Goal: Task Accomplishment & Management: Manage account settings

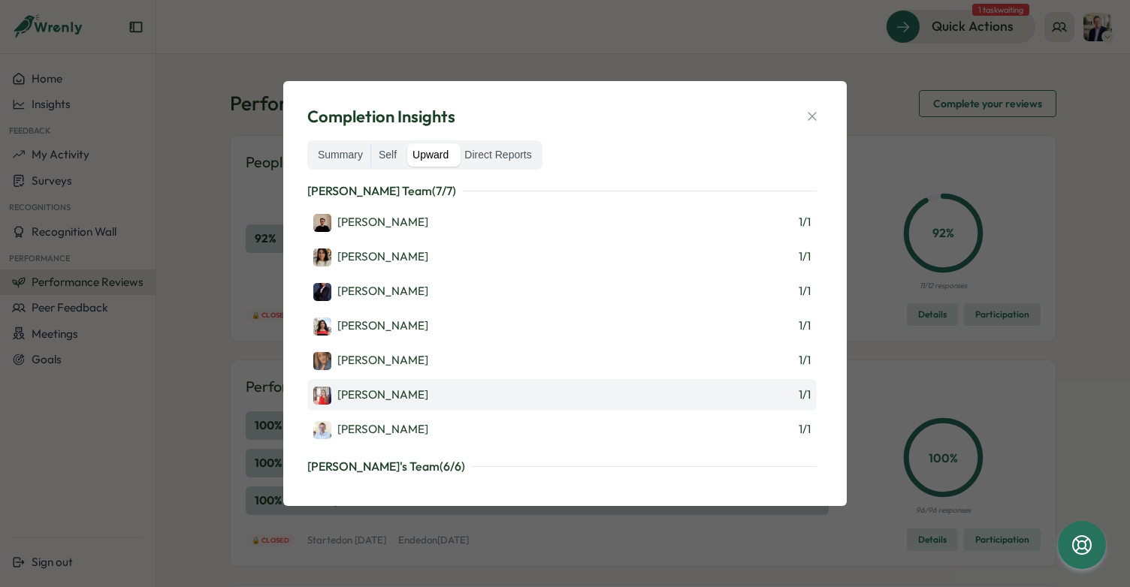
click at [379, 387] on div "[PERSON_NAME]" at bounding box center [370, 396] width 115 height 18
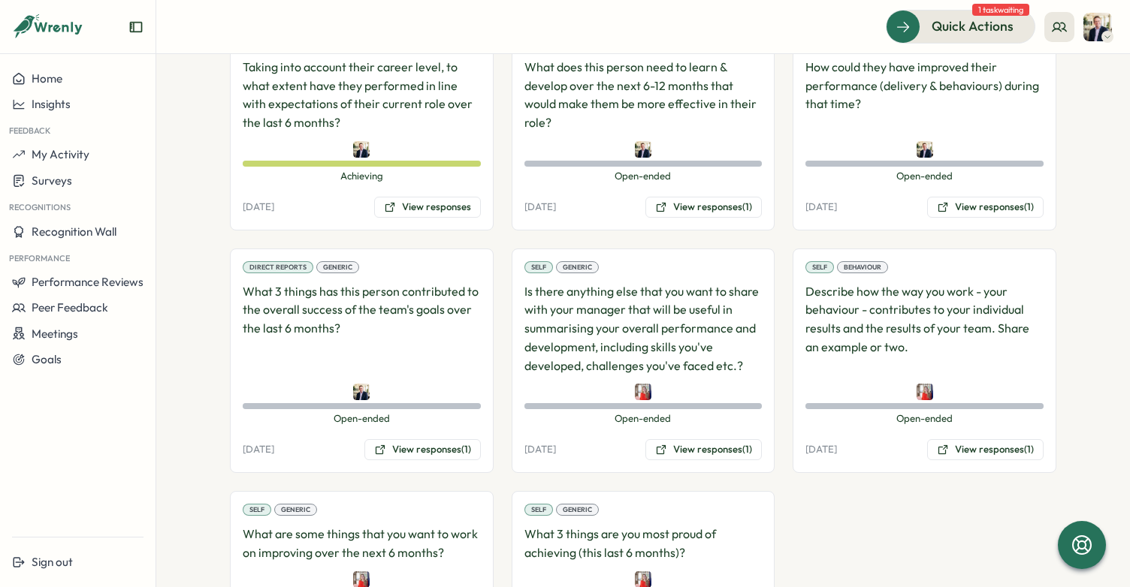
scroll to position [1375, 0]
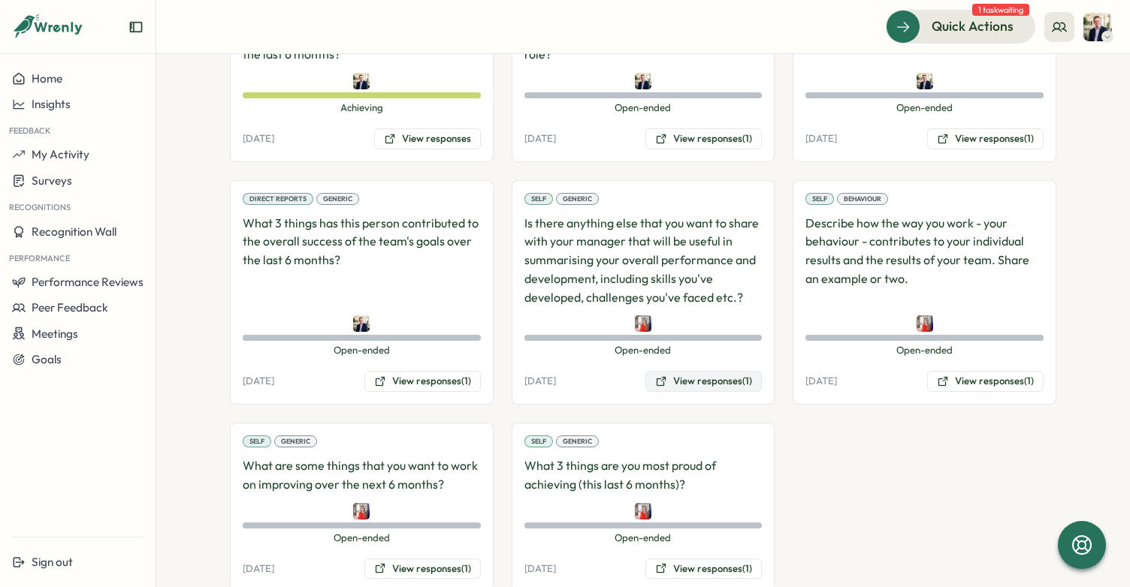
click at [679, 371] on button "View responses (1)" at bounding box center [703, 381] width 116 height 21
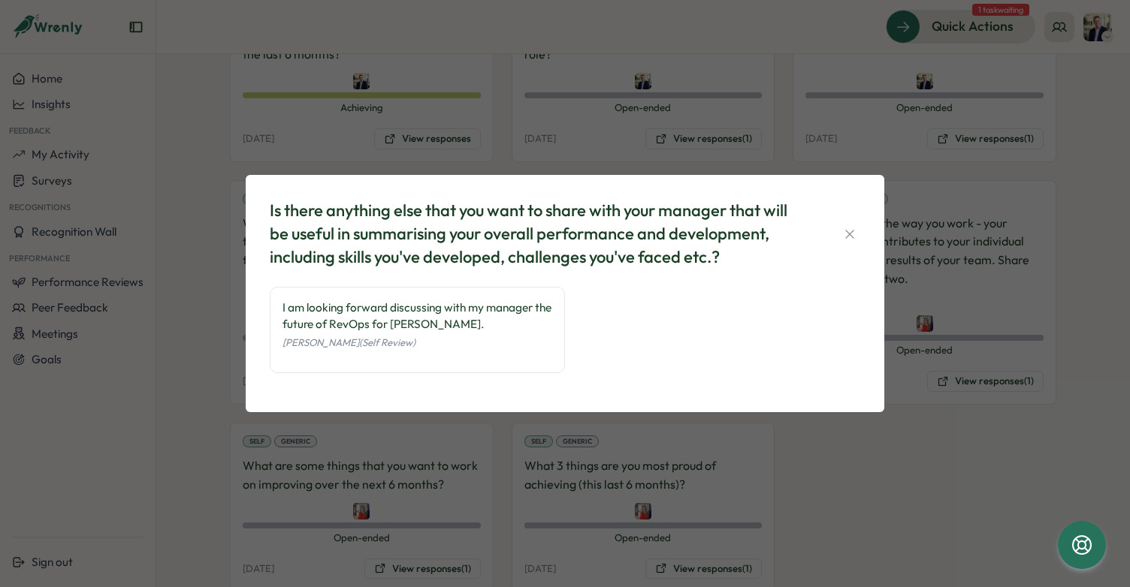
click at [847, 433] on div "Is there anything else that you want to share with your manager that will be us…" at bounding box center [565, 293] width 1130 height 587
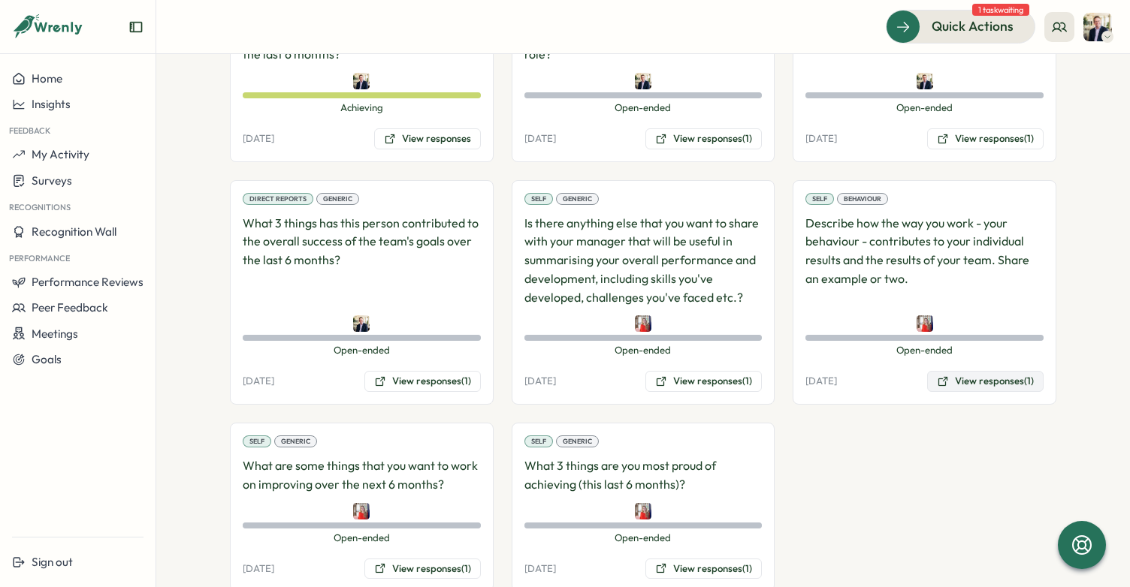
click at [943, 376] on icon at bounding box center [943, 382] width 12 height 12
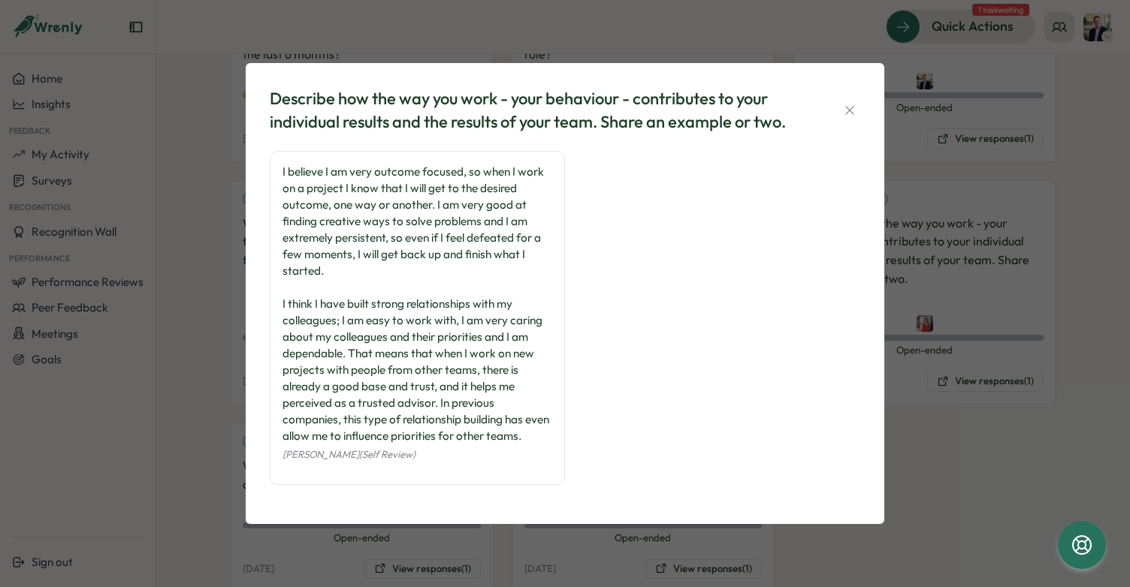
drag, startPoint x: 983, startPoint y: 411, endPoint x: 974, endPoint y: 408, distance: 9.5
click at [982, 411] on div "Describe how the way you work - your behaviour - contributes to your individual…" at bounding box center [565, 293] width 1130 height 587
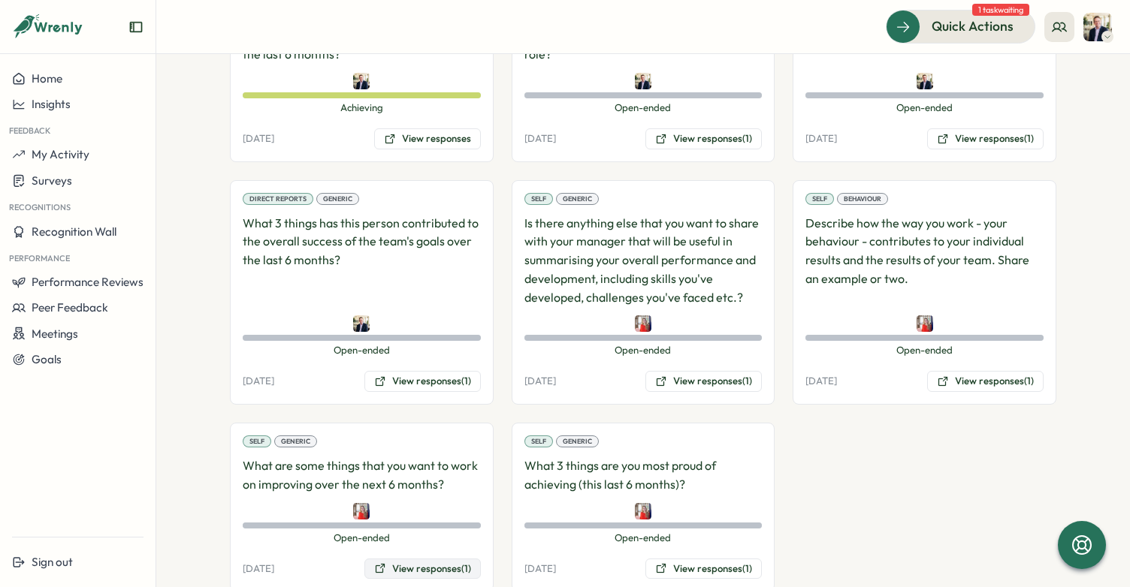
click at [416, 559] on button "View responses (1)" at bounding box center [422, 569] width 116 height 21
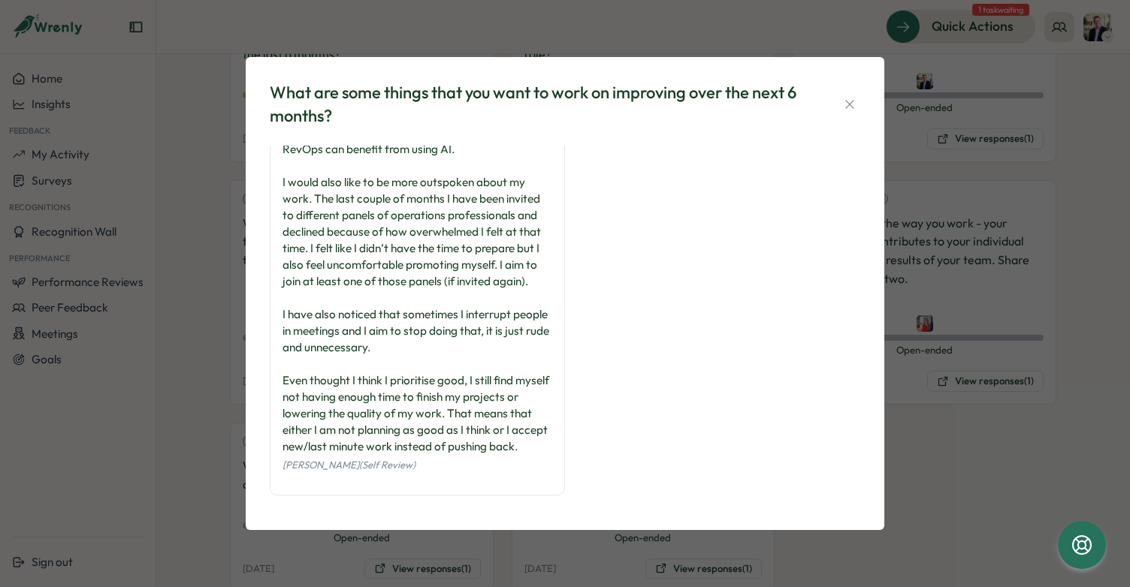
scroll to position [71, 0]
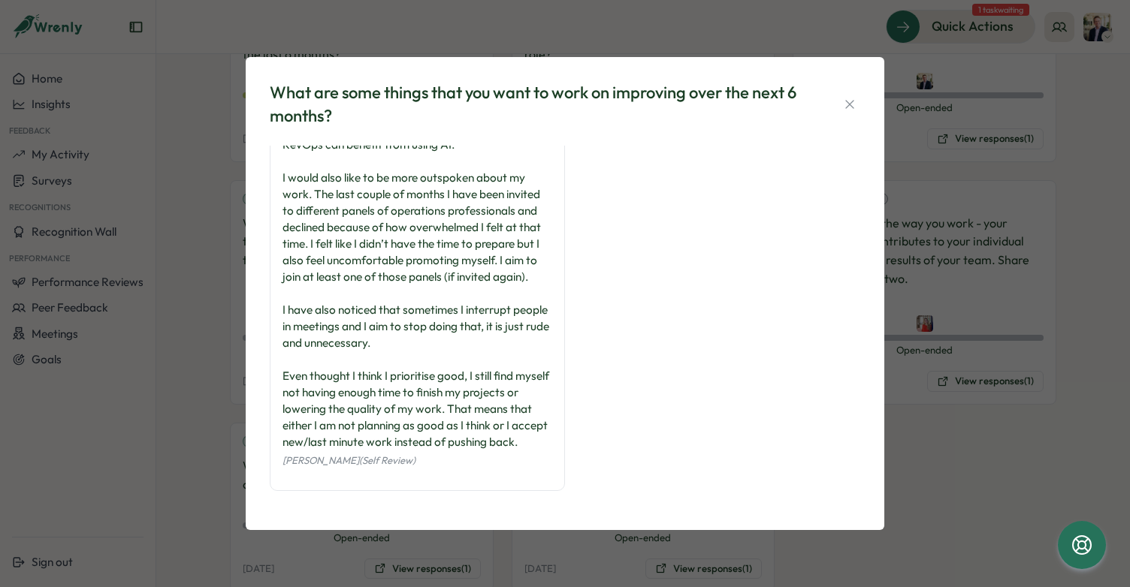
drag, startPoint x: 937, startPoint y: 376, endPoint x: 929, endPoint y: 376, distance: 8.3
click at [936, 376] on div "What are some things that you want to work on improving over the next 6 months?…" at bounding box center [565, 293] width 1130 height 587
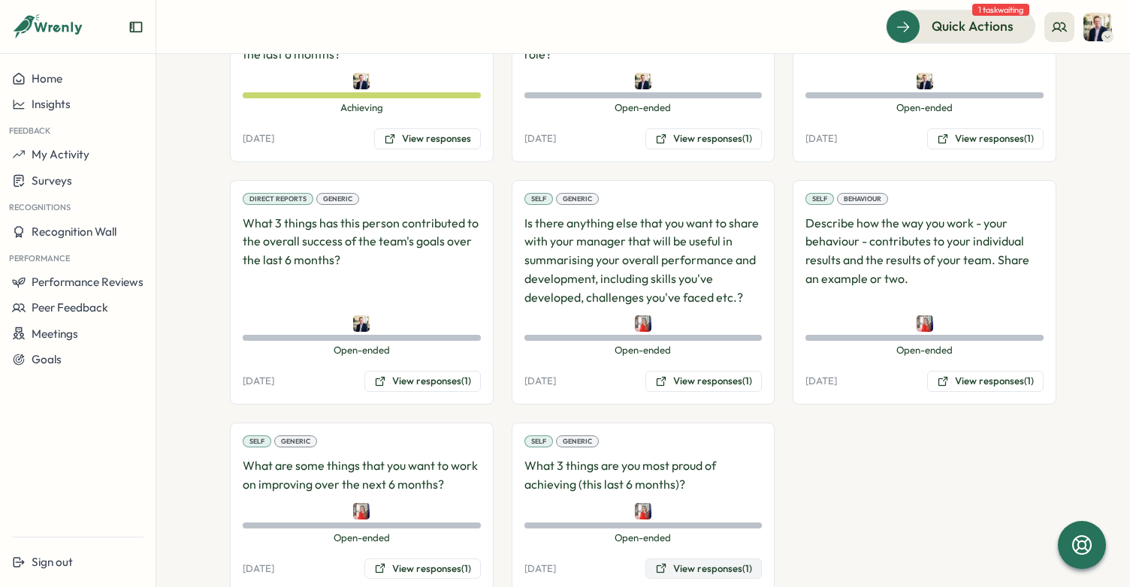
click at [740, 559] on button "View responses (1)" at bounding box center [703, 569] width 116 height 21
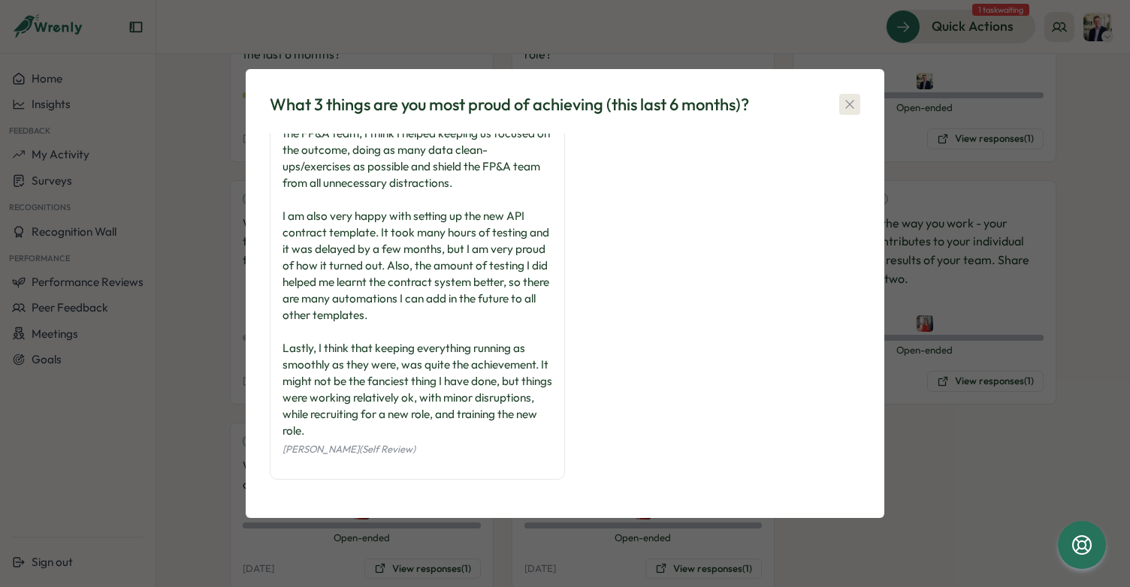
click at [852, 105] on icon "button" at bounding box center [849, 104] width 15 height 15
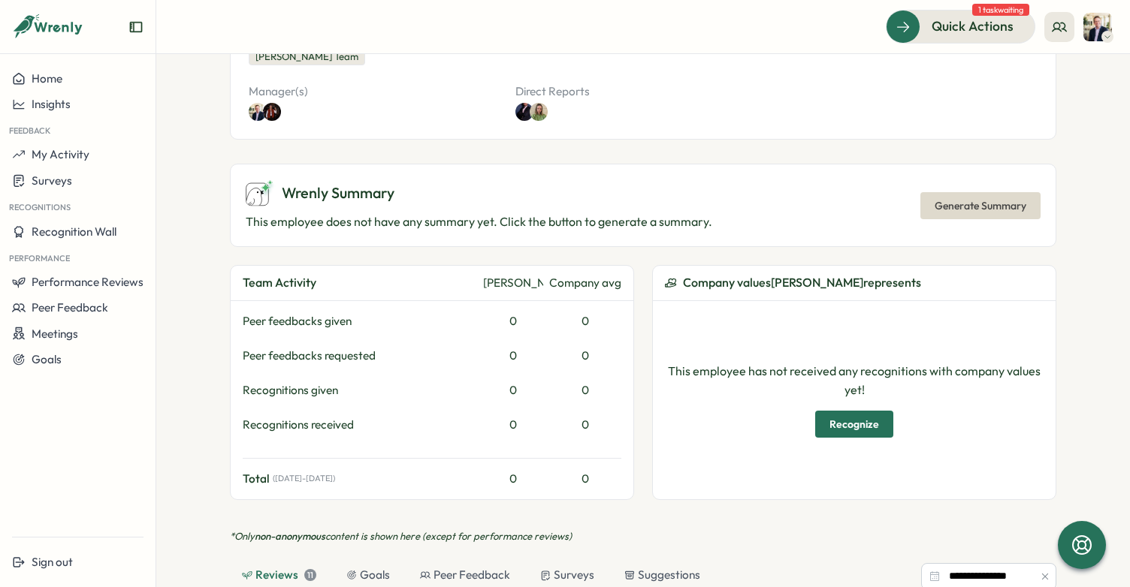
scroll to position [385, 0]
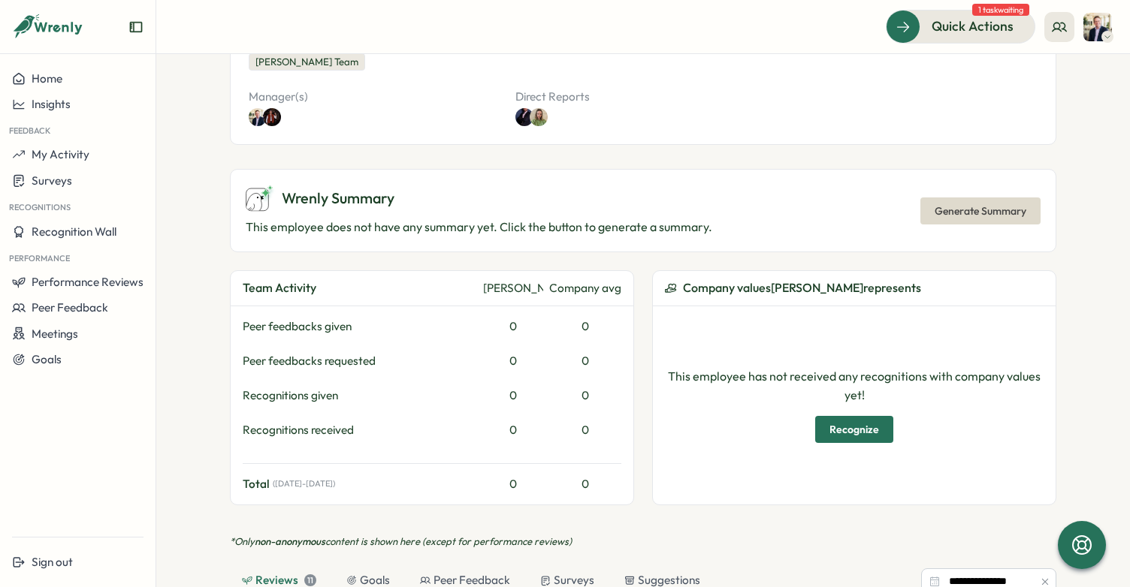
click at [1094, 30] on img at bounding box center [1097, 27] width 29 height 29
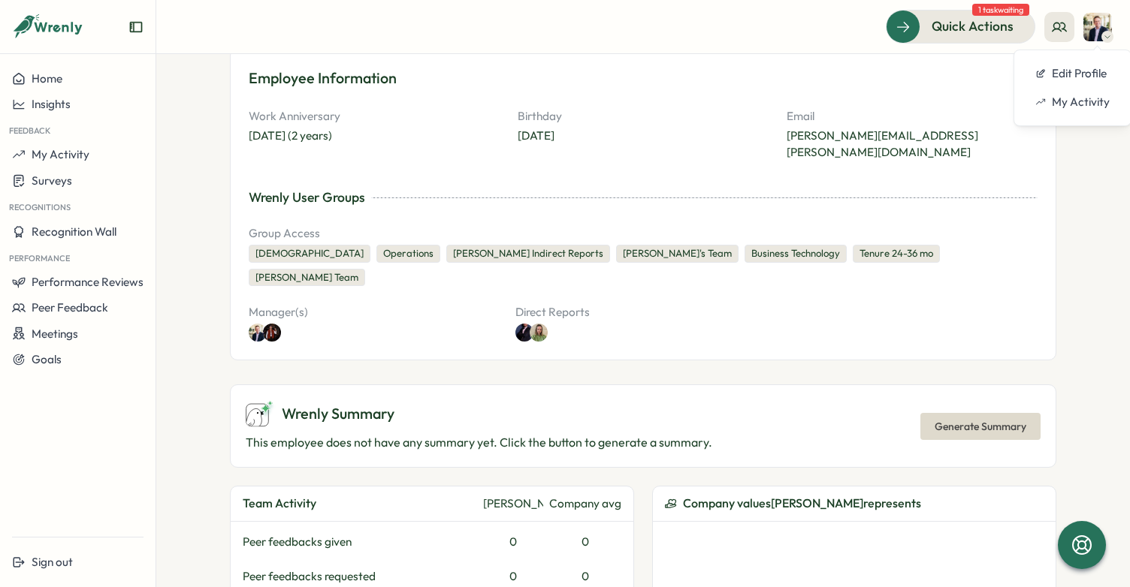
scroll to position [159, 0]
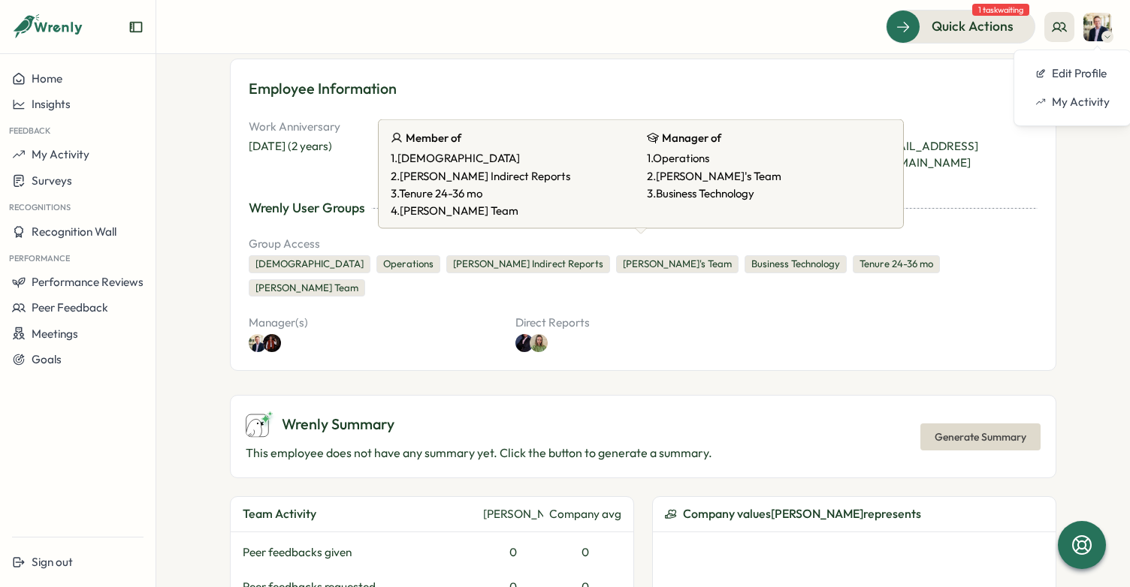
click at [365, 279] on div "[PERSON_NAME] Team" at bounding box center [307, 288] width 116 height 18
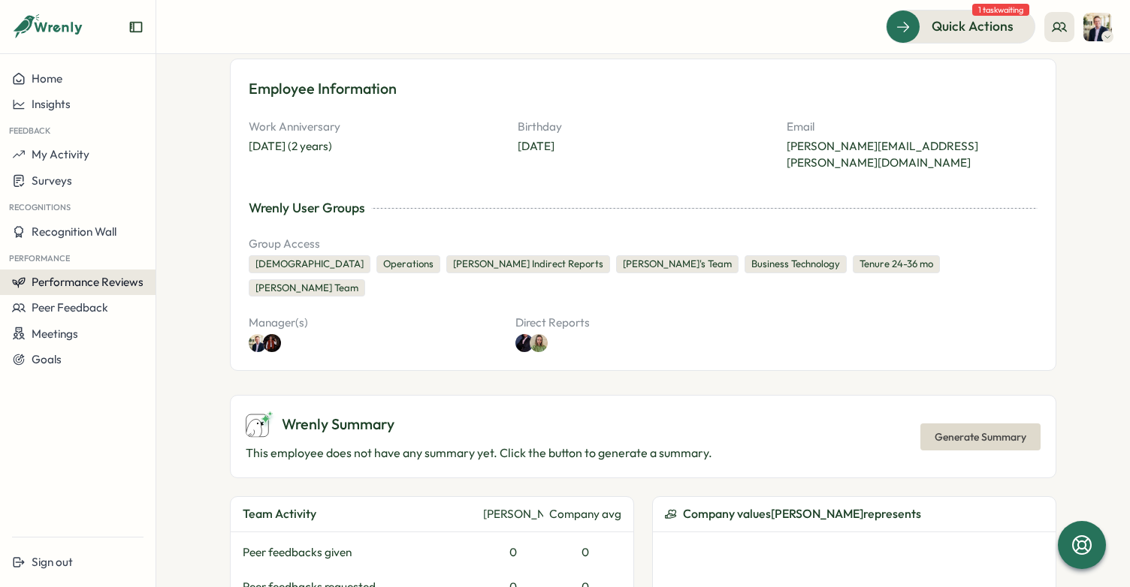
click at [109, 273] on button "Performance Reviews" at bounding box center [77, 283] width 155 height 26
click at [193, 270] on div "Reviews" at bounding box center [180, 268] width 42 height 17
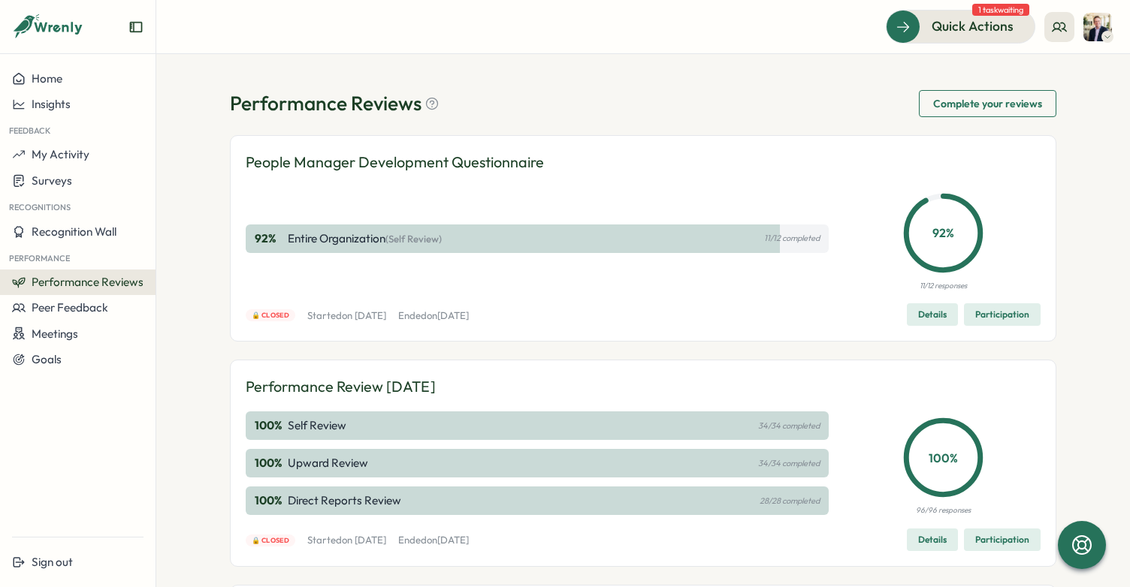
click at [1003, 536] on span "Participation" at bounding box center [1002, 540] width 54 height 21
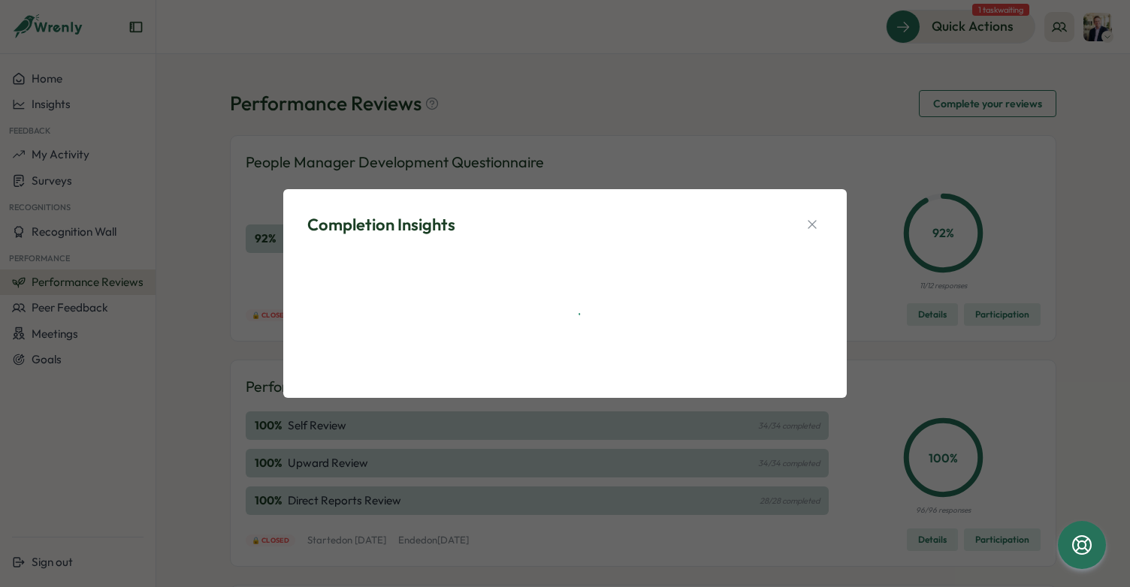
click at [805, 243] on div "Completion Insights" at bounding box center [564, 294] width 527 height 174
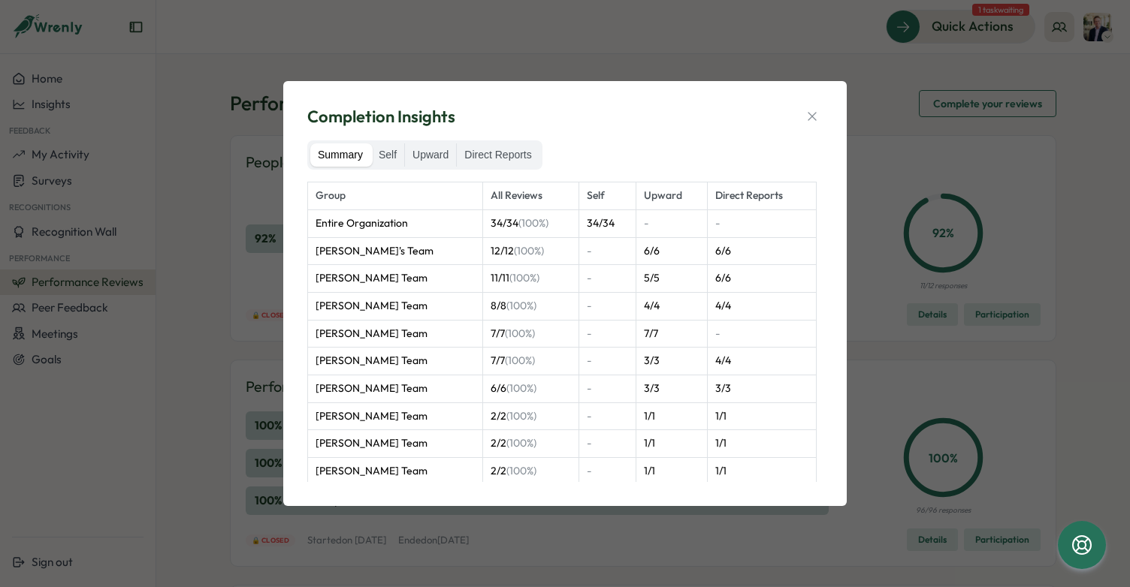
drag, startPoint x: 940, startPoint y: 550, endPoint x: 925, endPoint y: 535, distance: 20.7
click at [939, 550] on div "Completion Insights Summary Self Upward Direct Reports Group All Reviews Self U…" at bounding box center [565, 293] width 1130 height 587
click at [421, 155] on label "Upward" at bounding box center [430, 155] width 51 height 24
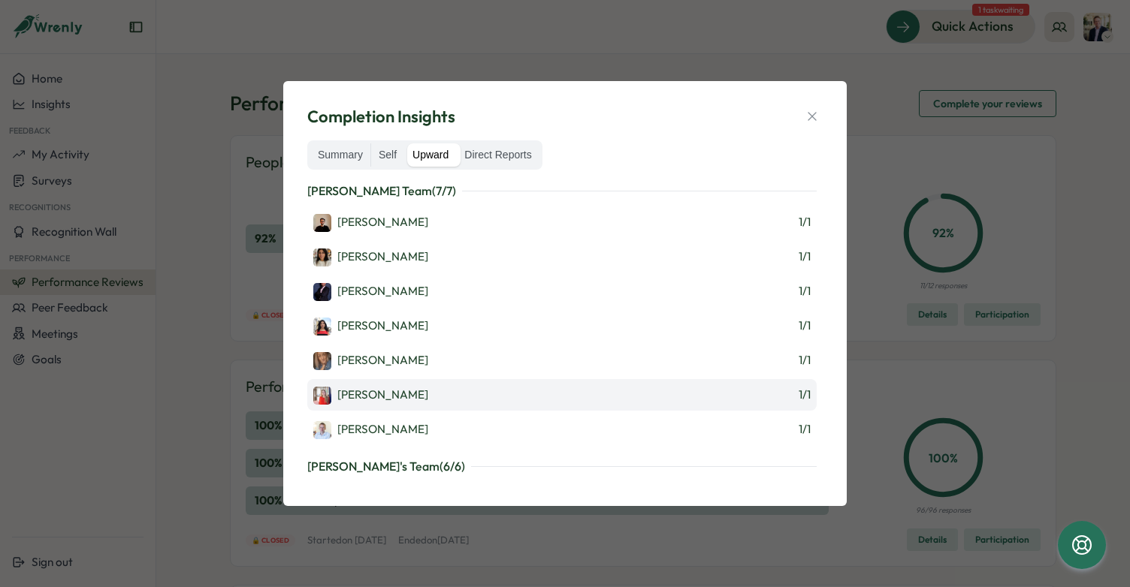
click at [372, 397] on div "[PERSON_NAME]" at bounding box center [370, 396] width 115 height 18
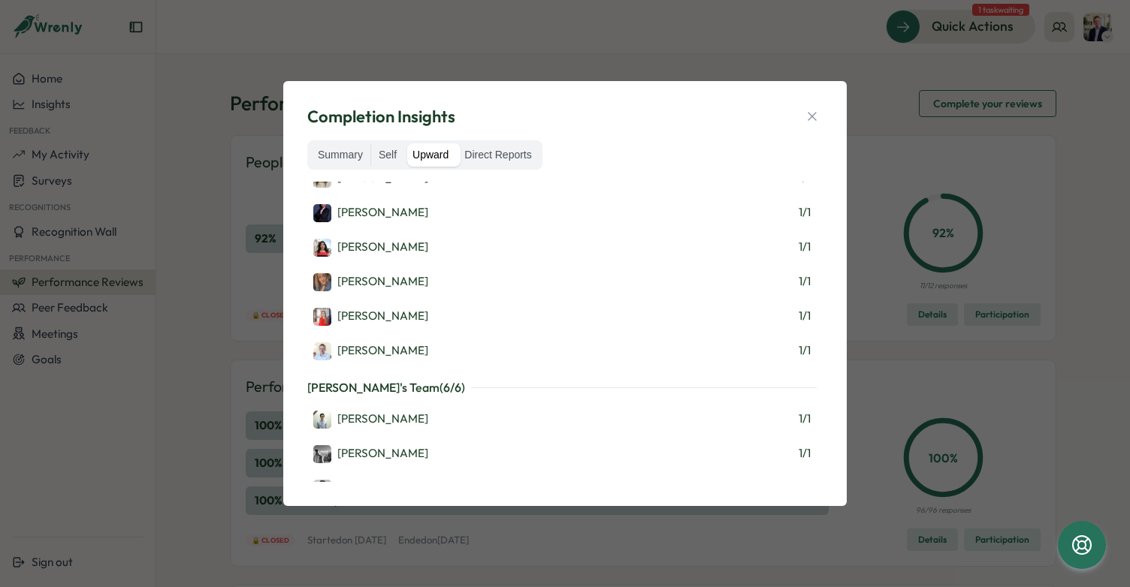
scroll to position [0, 0]
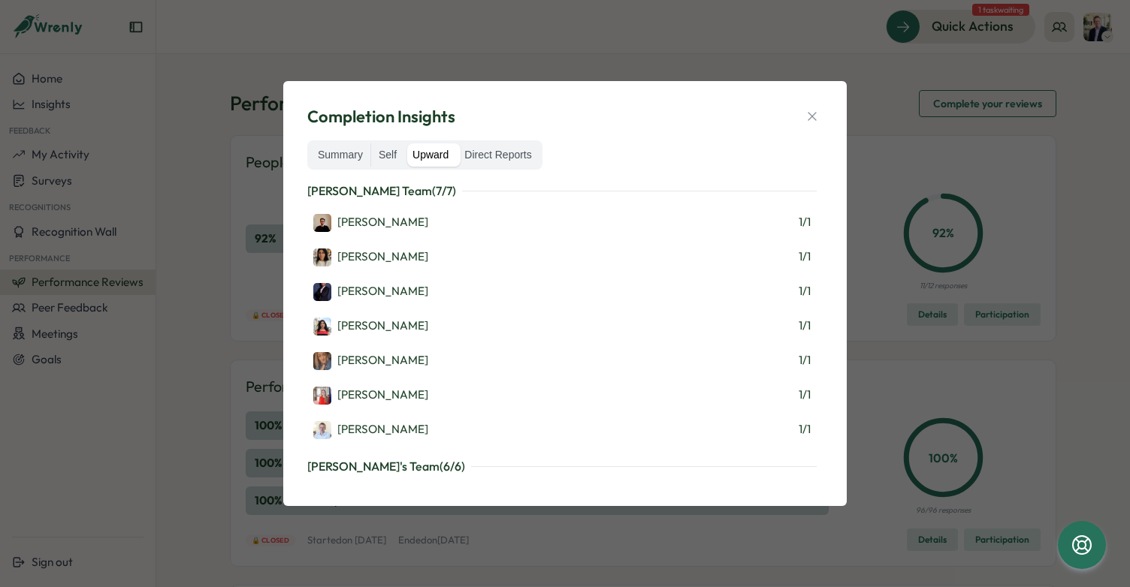
click at [273, 180] on div "Completion Insights Summary Self Upward Direct Reports [PERSON_NAME] Team ( 7 /…" at bounding box center [565, 293] width 1130 height 587
click at [388, 155] on label "Self" at bounding box center [387, 155] width 33 height 24
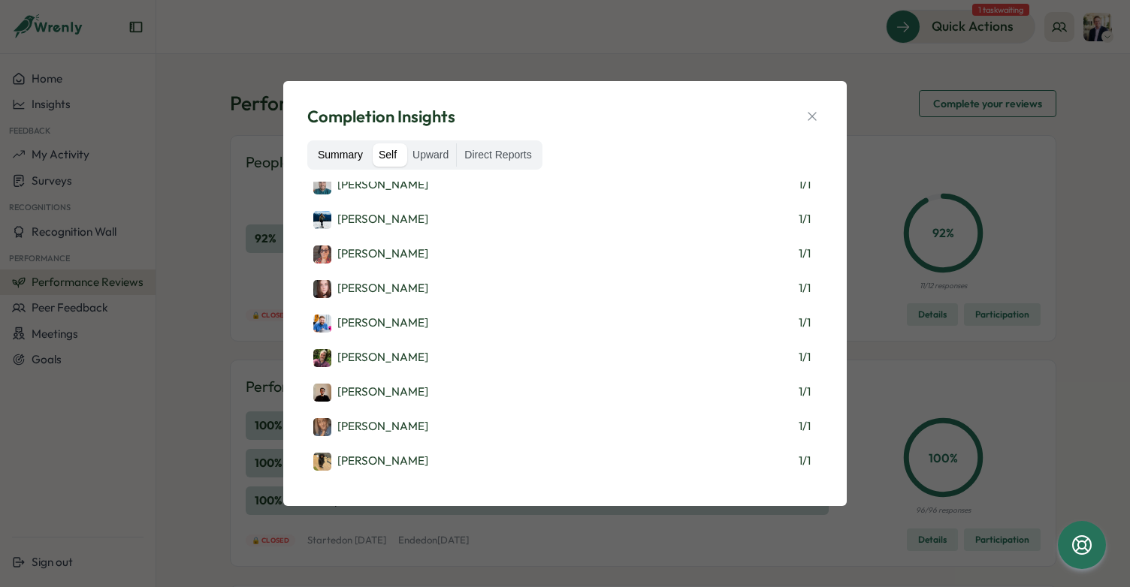
scroll to position [85, 0]
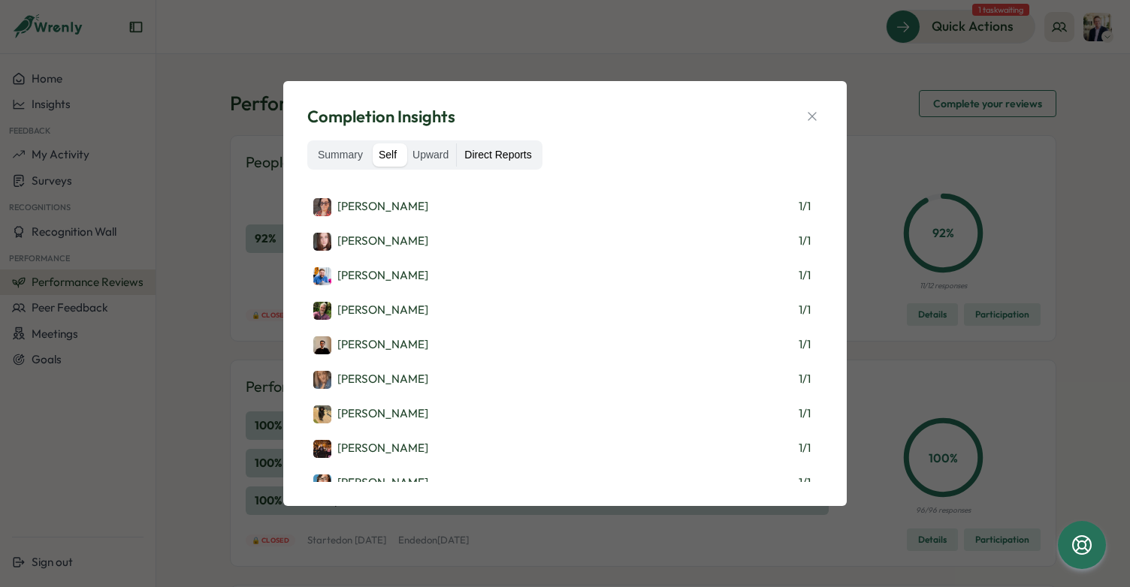
click at [491, 158] on label "Direct Reports" at bounding box center [498, 155] width 82 height 24
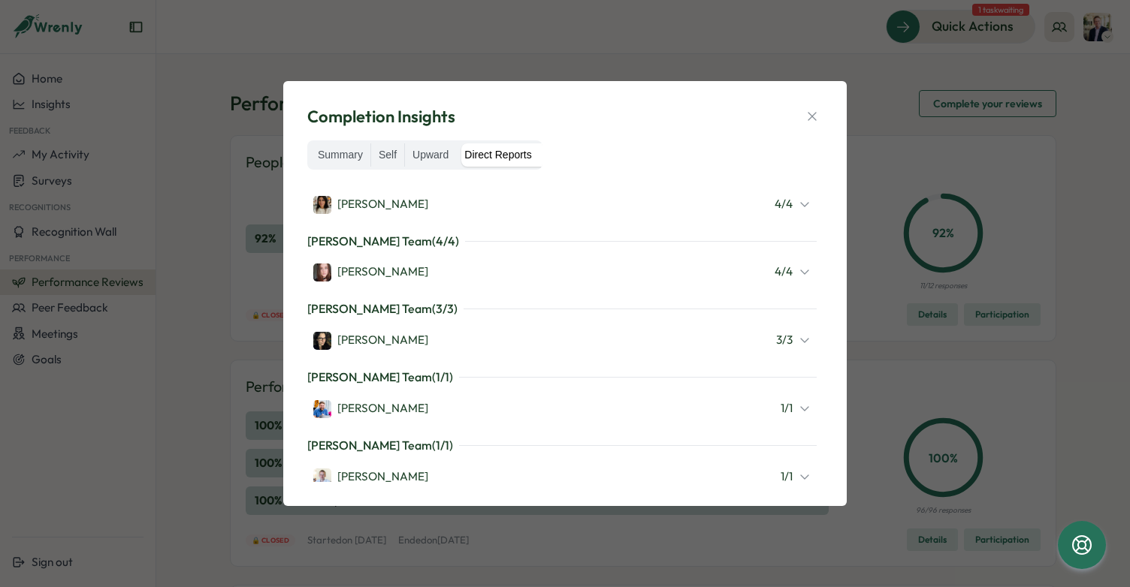
scroll to position [366, 0]
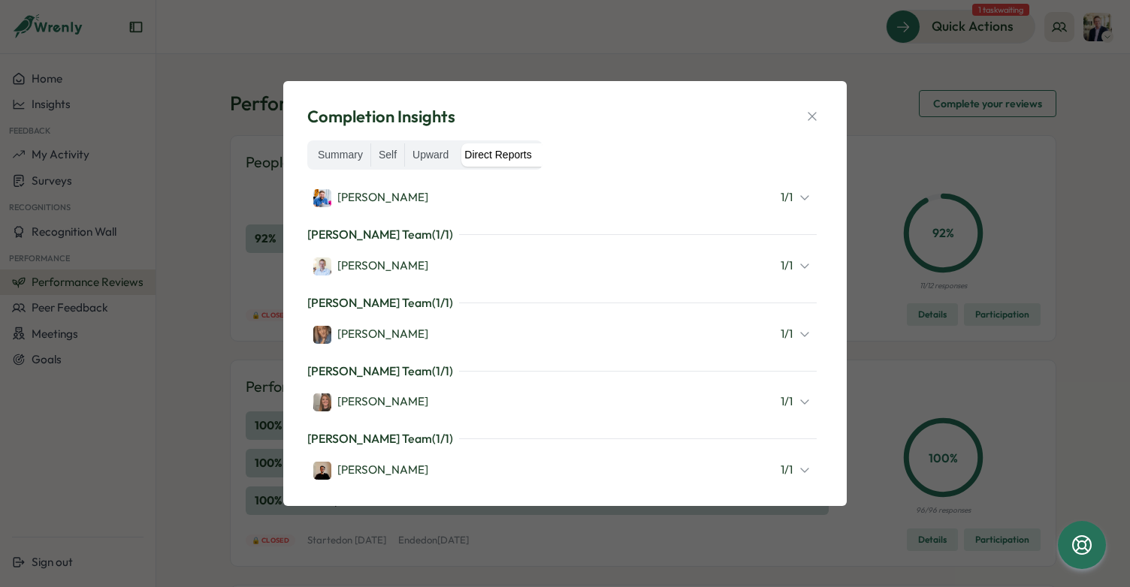
click at [817, 111] on icon "button" at bounding box center [812, 116] width 15 height 15
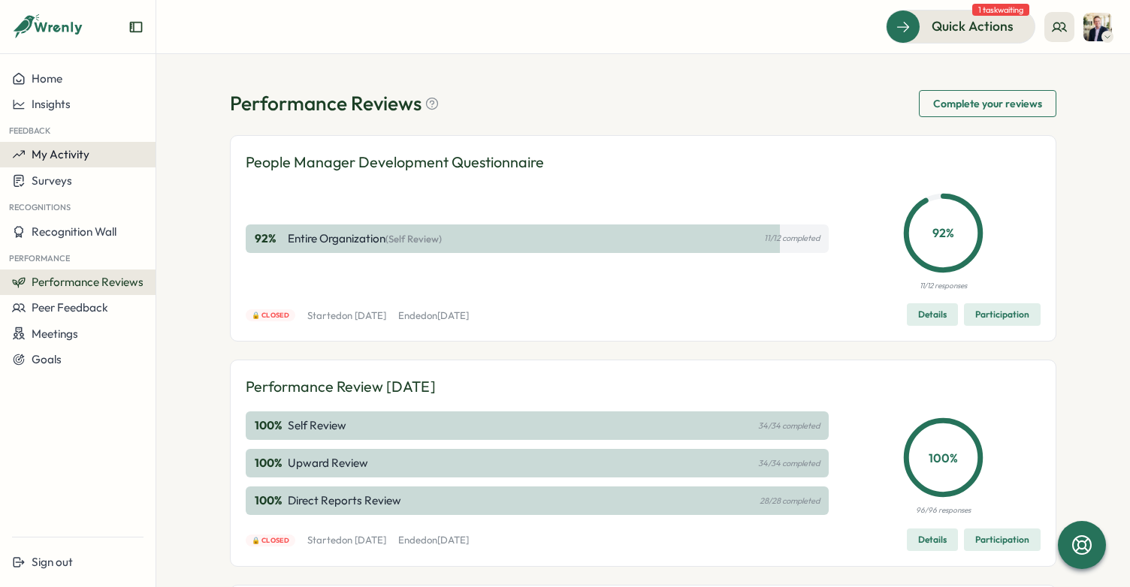
click at [50, 152] on span "My Activity" at bounding box center [61, 154] width 58 height 14
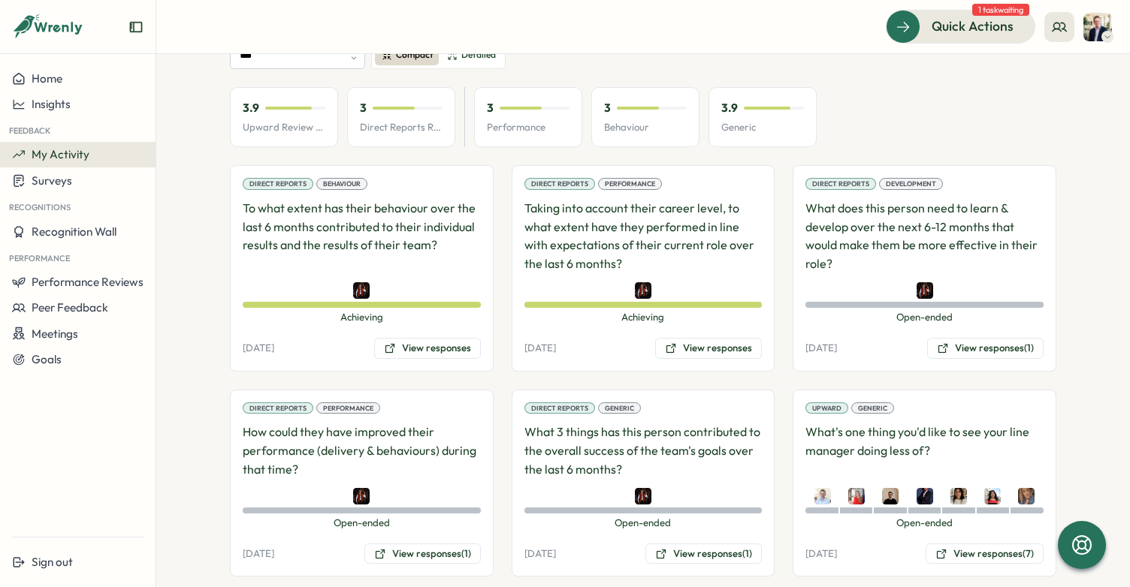
scroll to position [171, 0]
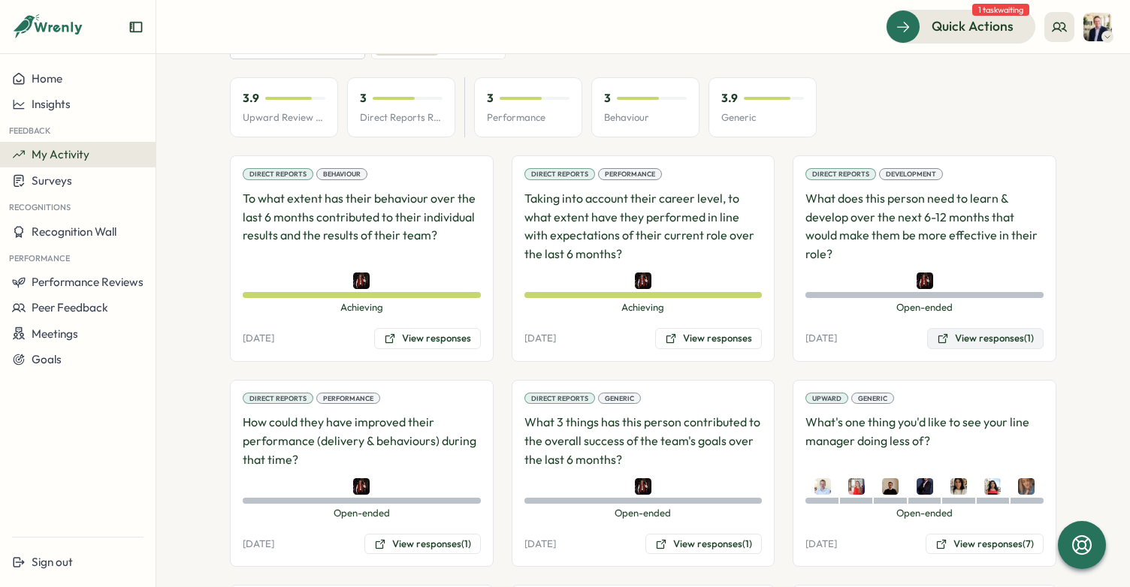
click at [969, 340] on button "View responses (1)" at bounding box center [985, 338] width 116 height 21
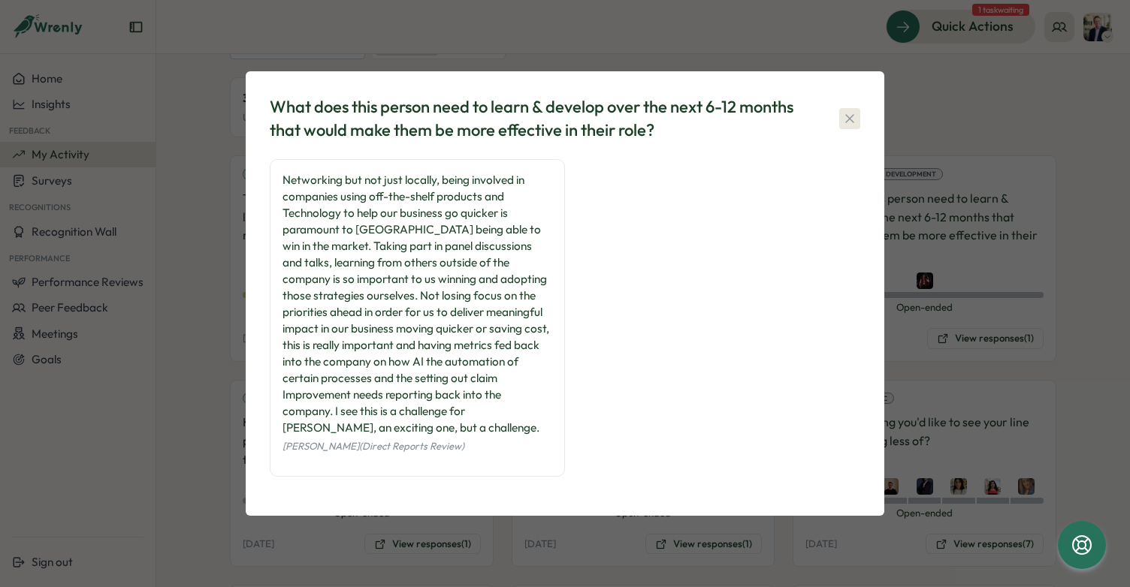
click at [856, 116] on icon "button" at bounding box center [849, 118] width 15 height 15
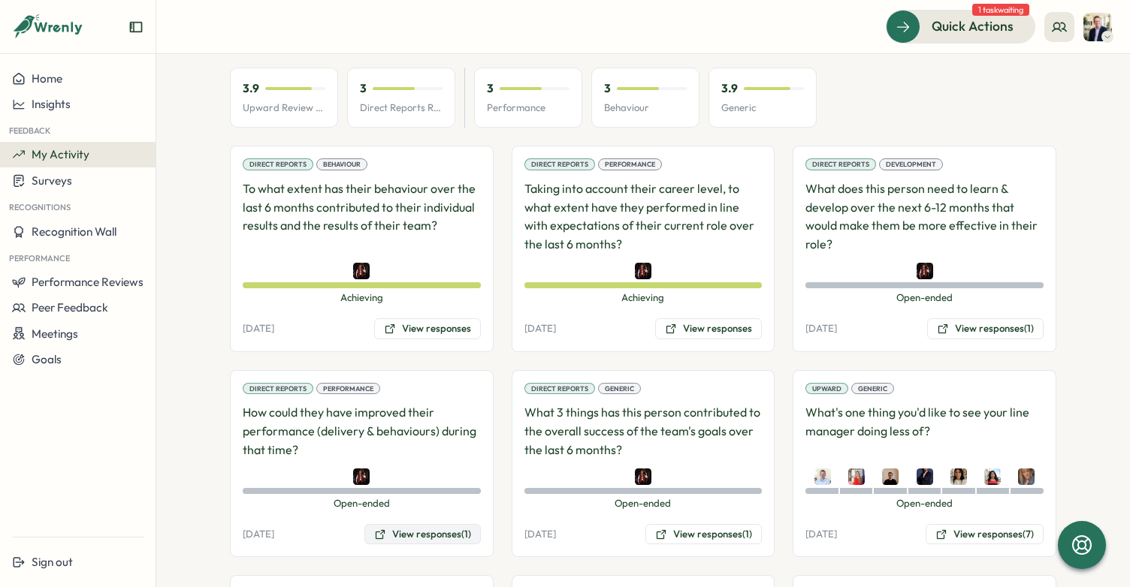
scroll to position [182, 0]
click at [415, 531] on button "View responses (1)" at bounding box center [422, 534] width 116 height 21
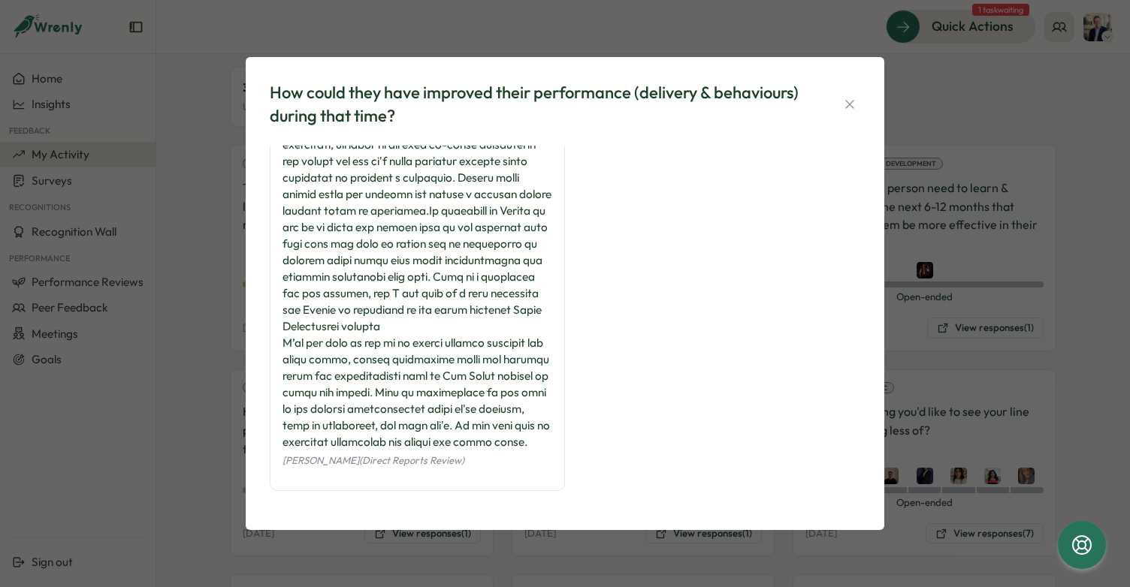
scroll to position [71, 0]
click at [853, 109] on icon "button" at bounding box center [849, 104] width 15 height 15
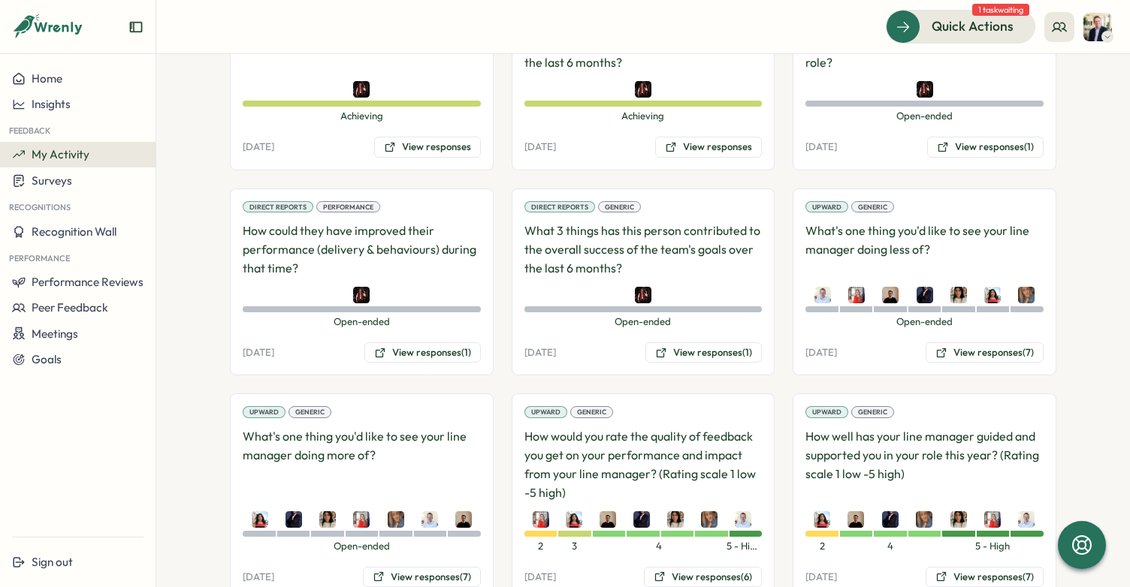
scroll to position [364, 0]
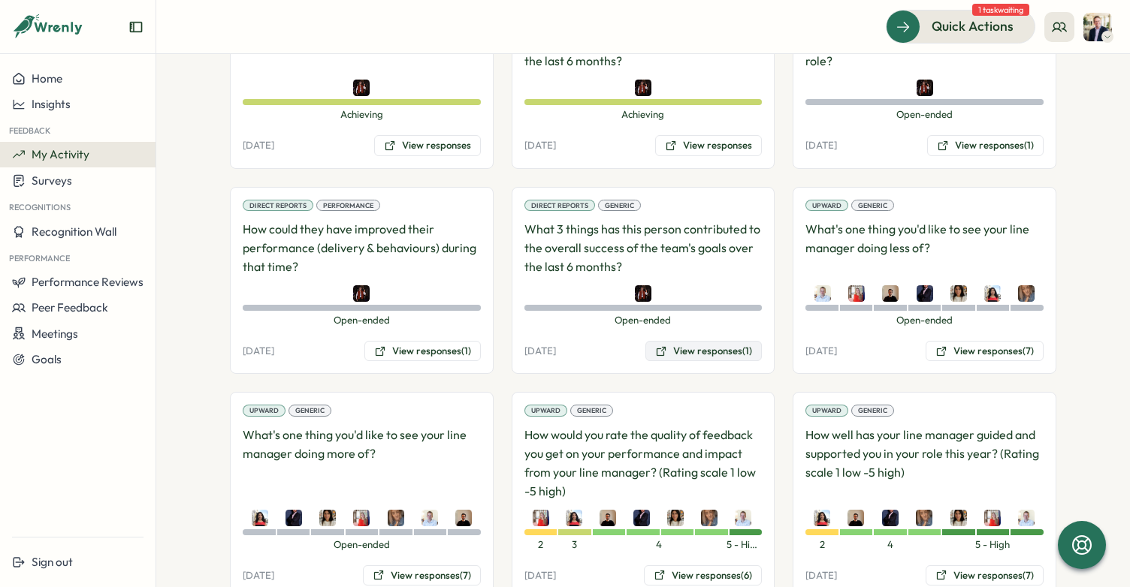
click at [702, 357] on button "View responses (1)" at bounding box center [703, 351] width 116 height 21
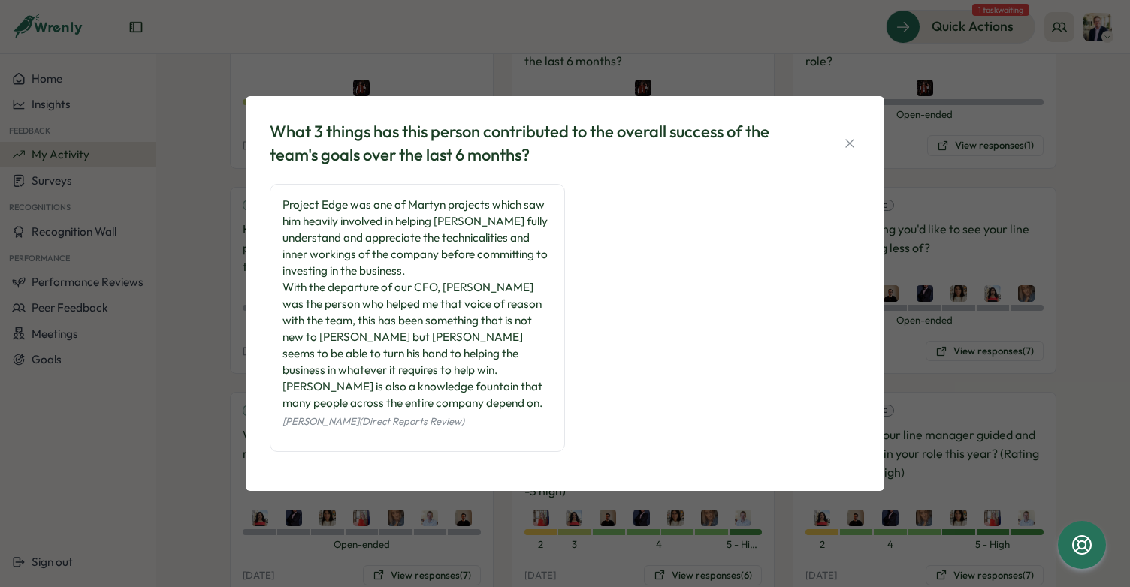
click at [839, 146] on button "button" at bounding box center [849, 143] width 21 height 21
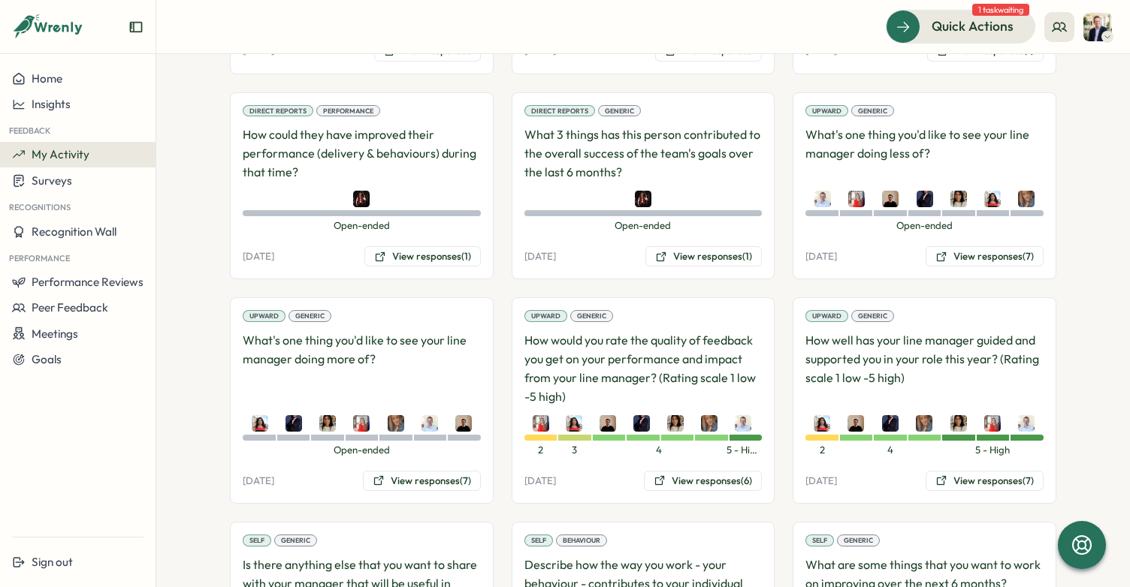
scroll to position [465, 0]
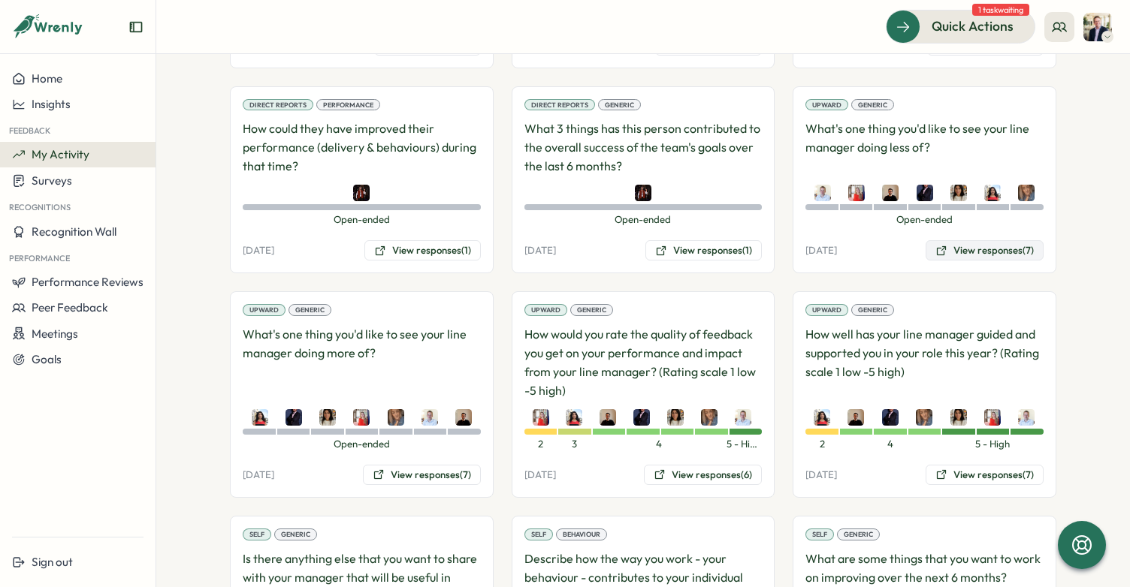
click at [979, 245] on button "View responses (7)" at bounding box center [984, 250] width 118 height 21
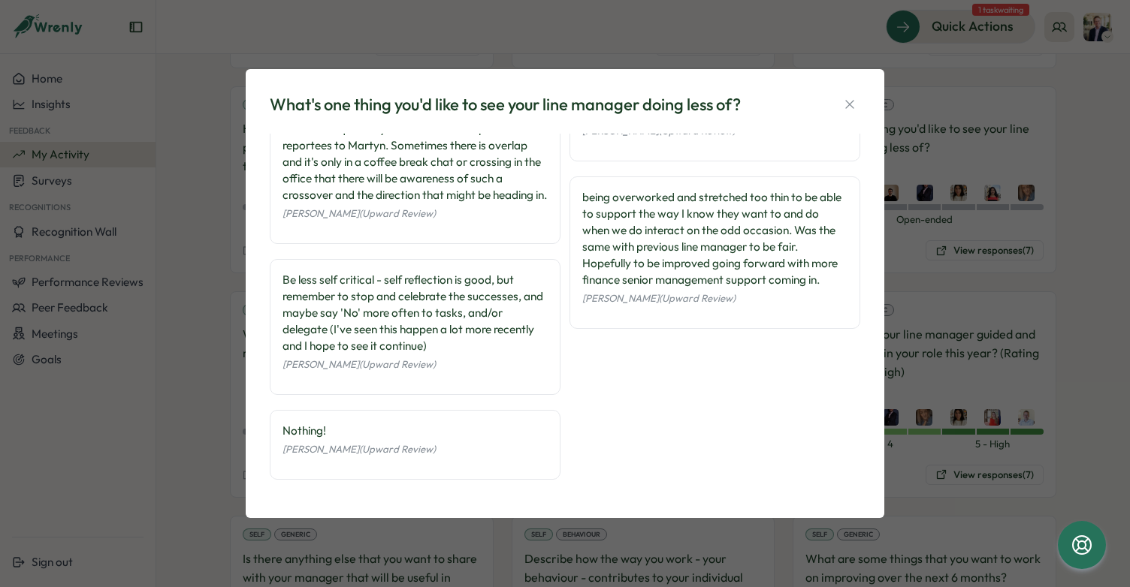
scroll to position [177, 0]
click at [848, 109] on icon "button" at bounding box center [849, 104] width 15 height 15
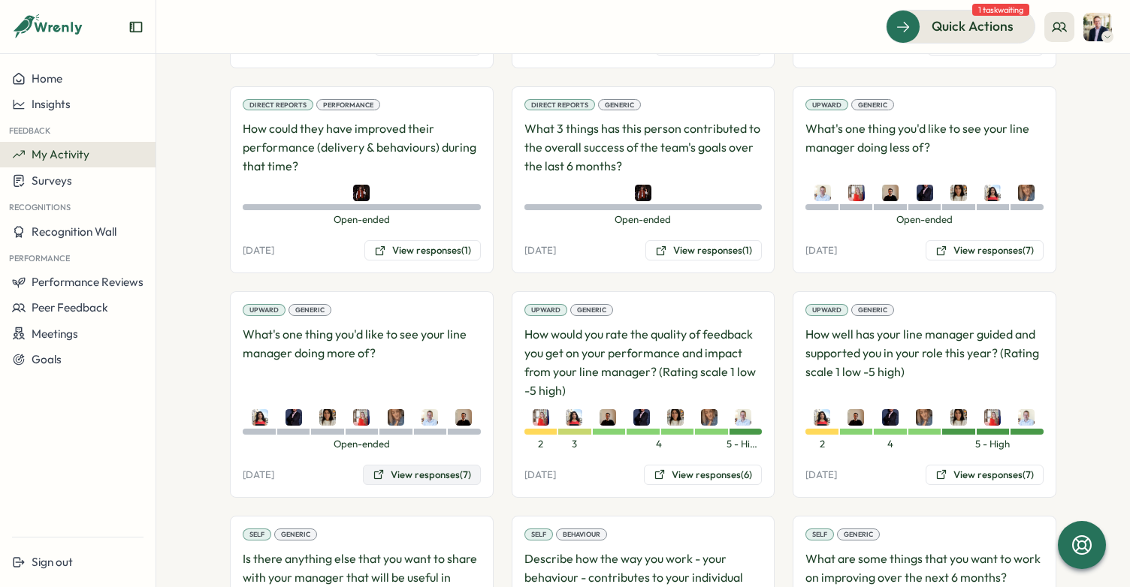
scroll to position [475, 0]
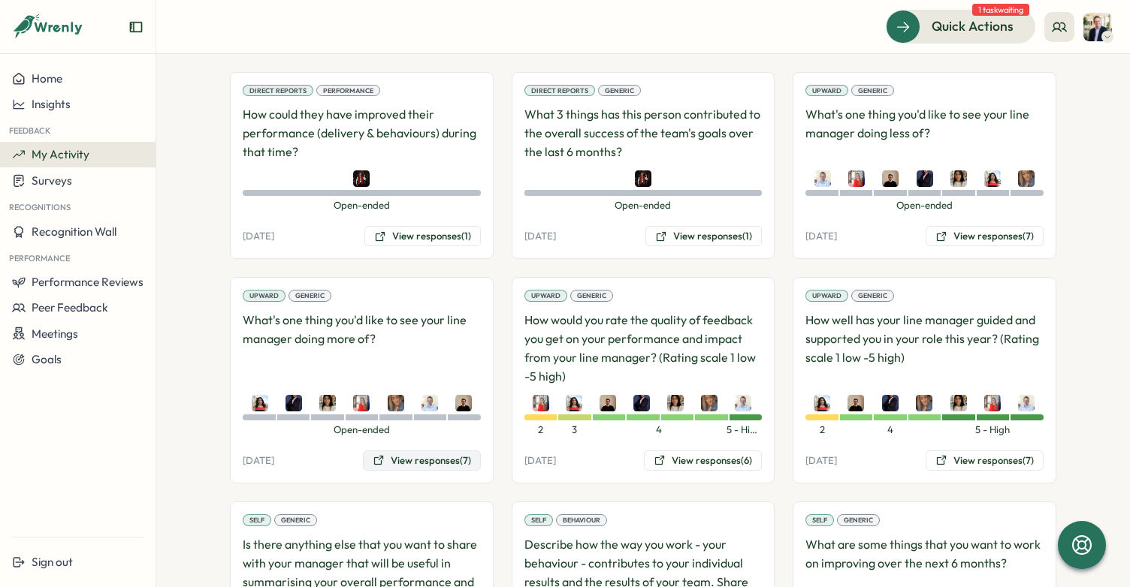
click at [415, 466] on button "View responses (7)" at bounding box center [422, 461] width 118 height 21
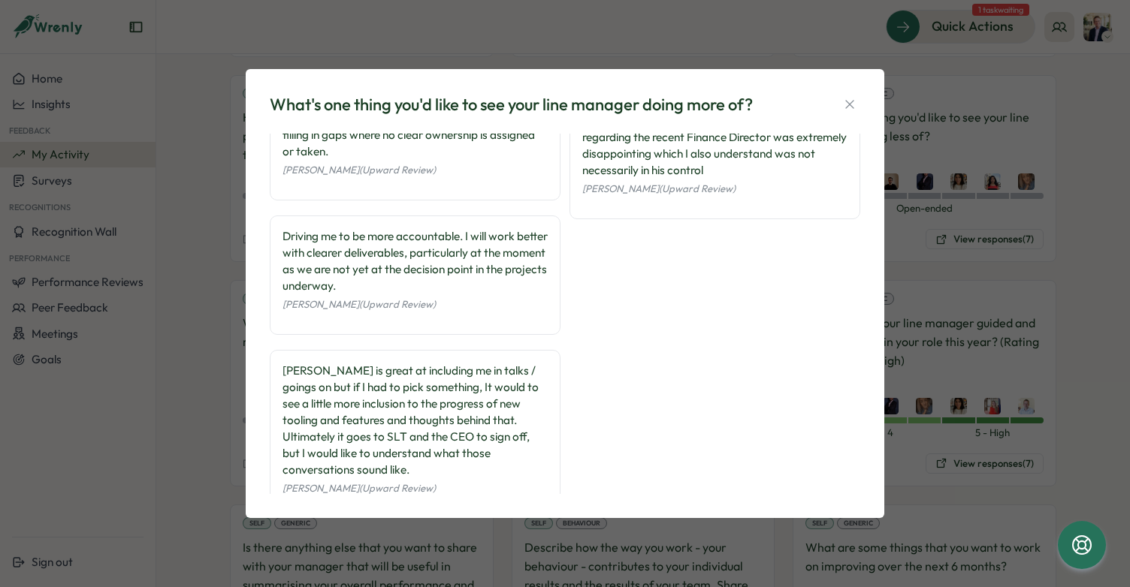
scroll to position [441, 0]
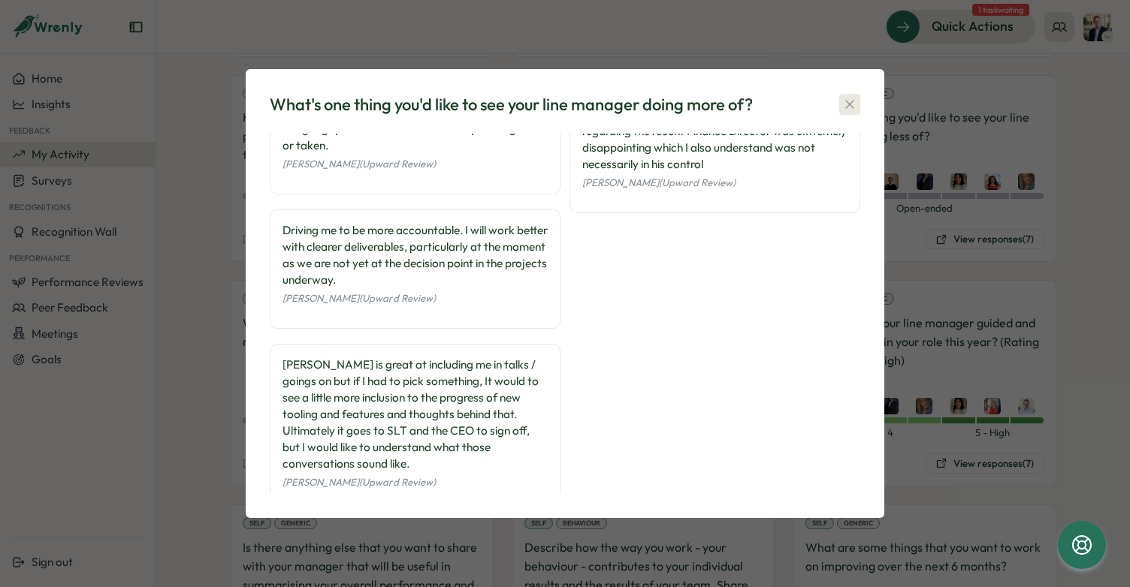
drag, startPoint x: 846, startPoint y: 102, endPoint x: 829, endPoint y: 122, distance: 26.2
click at [847, 104] on icon "button" at bounding box center [849, 104] width 15 height 15
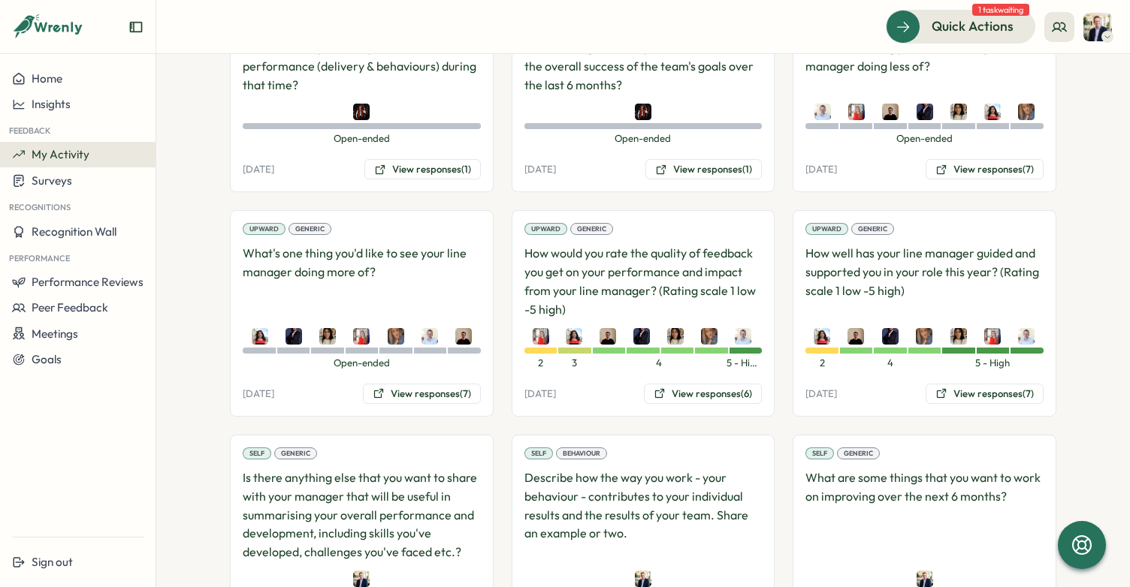
scroll to position [532, 0]
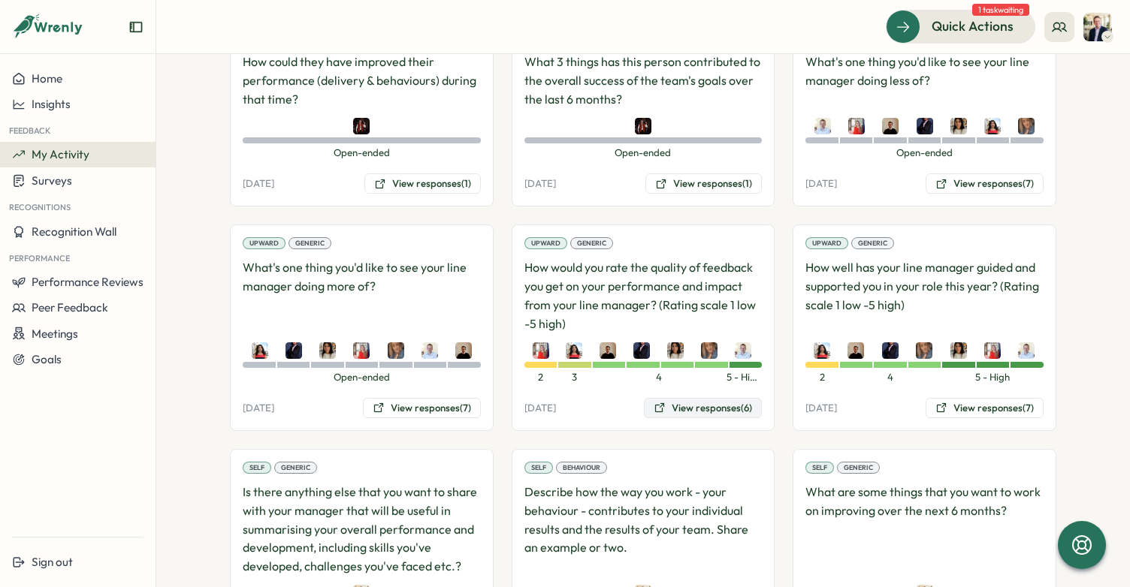
click at [711, 407] on button "View responses (6)" at bounding box center [703, 408] width 118 height 21
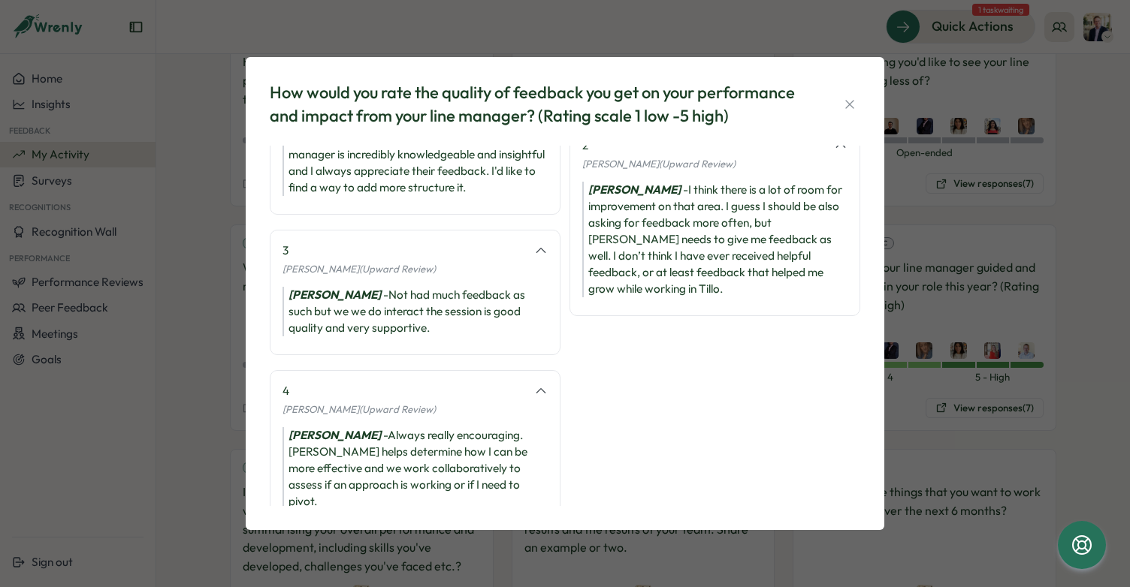
scroll to position [234, 0]
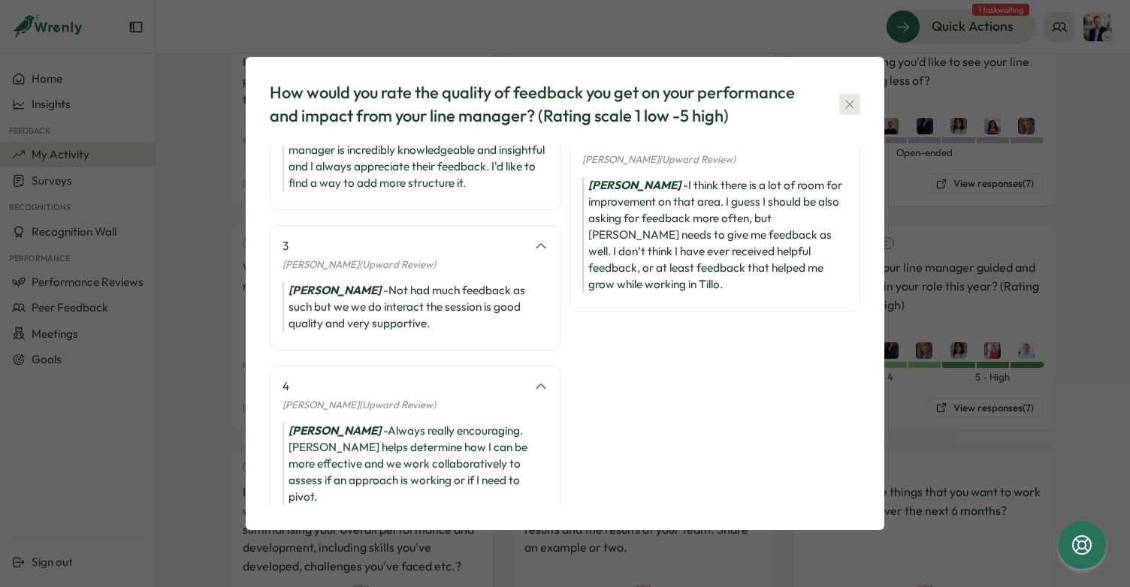
click at [844, 102] on icon "button" at bounding box center [849, 104] width 15 height 15
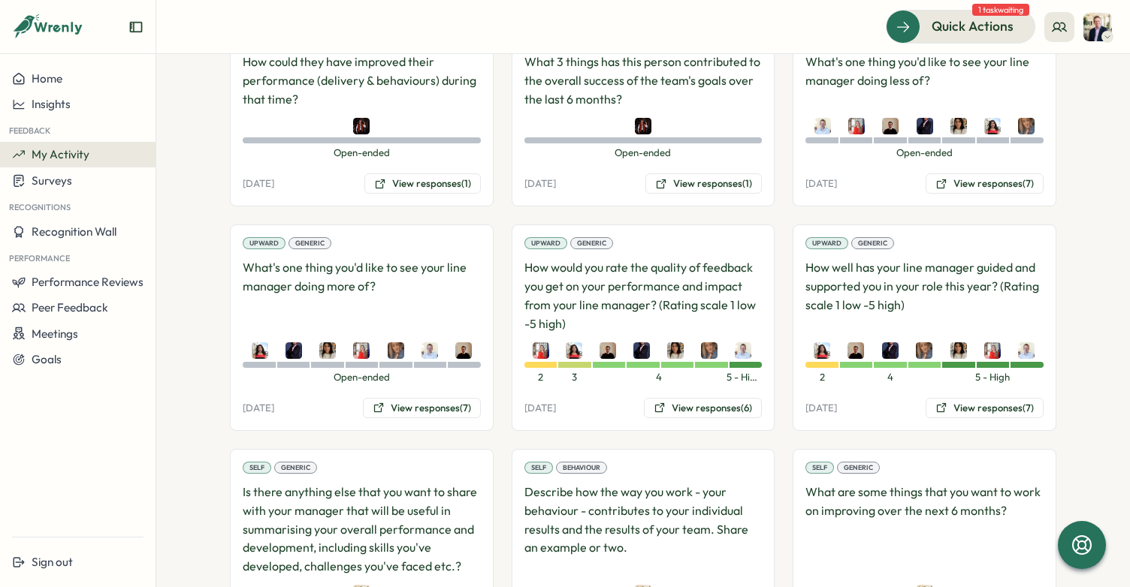
scroll to position [535, 0]
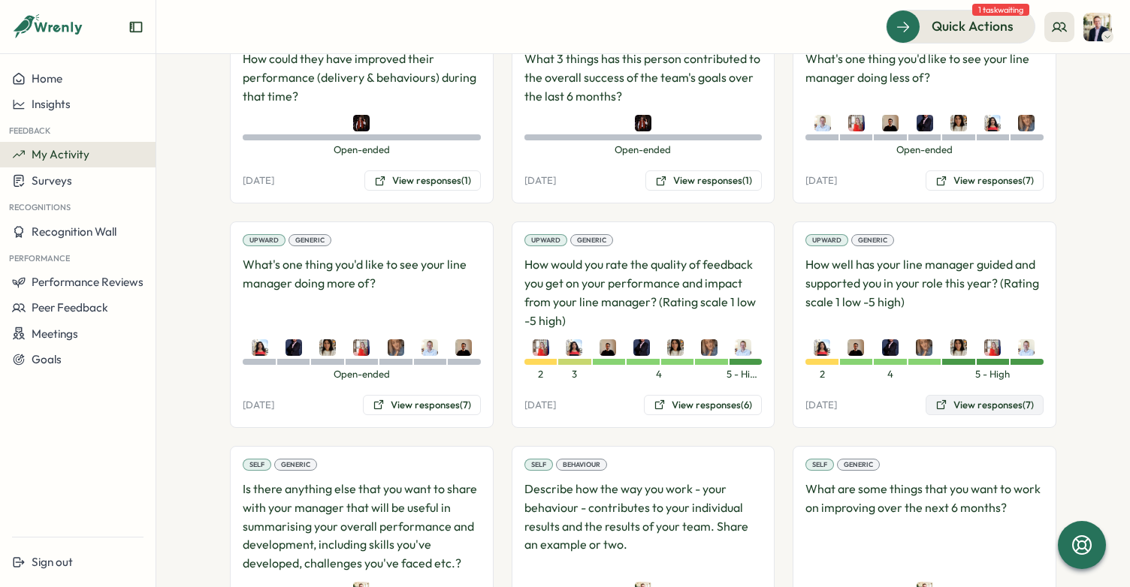
click at [1005, 404] on button "View responses (7)" at bounding box center [984, 405] width 118 height 21
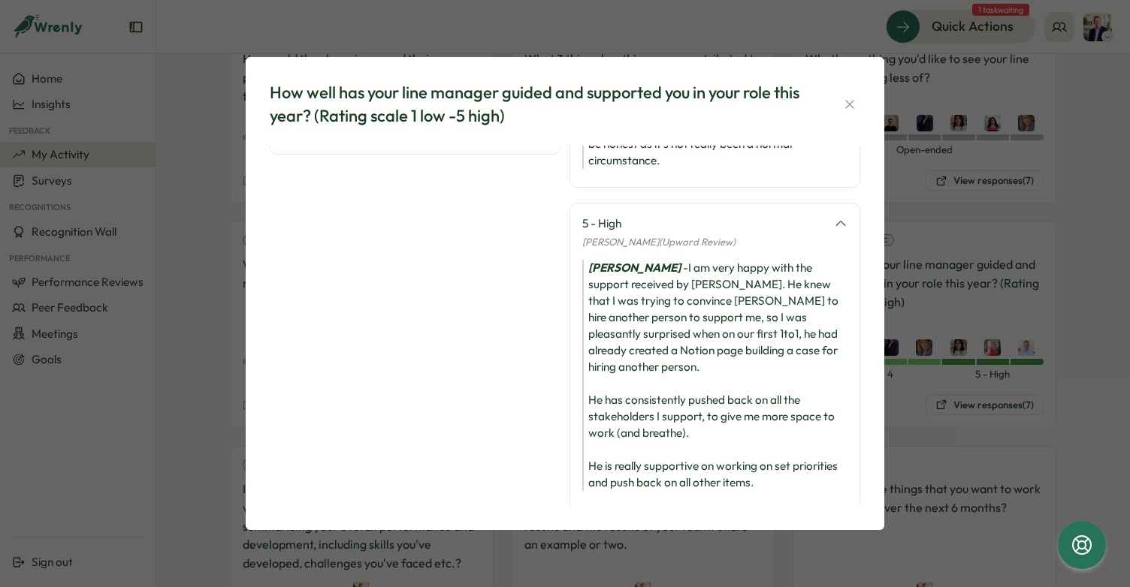
scroll to position [721, 0]
click at [852, 102] on icon "button" at bounding box center [849, 104] width 15 height 15
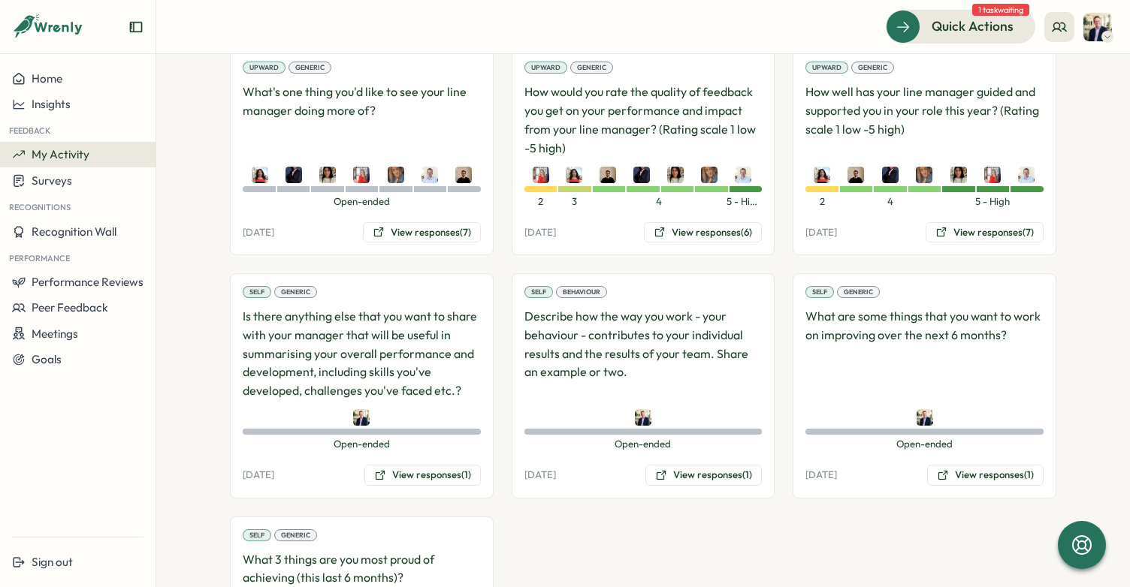
scroll to position [707, 0]
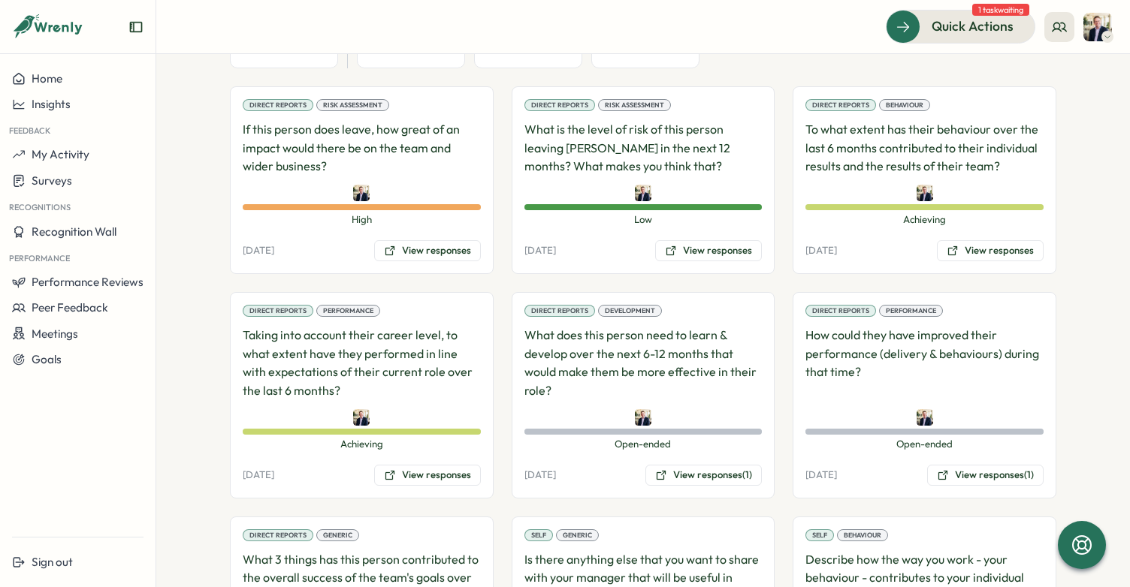
scroll to position [1040, 0]
